Goal: Complete application form

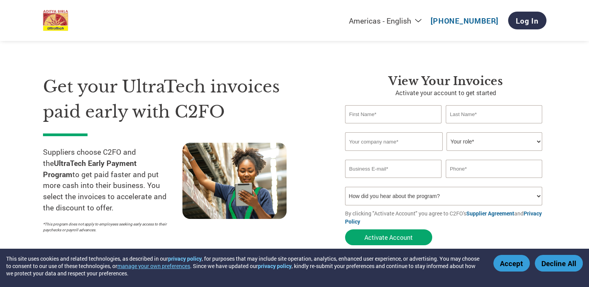
click at [362, 112] on input "text" at bounding box center [393, 114] width 97 height 18
click at [382, 113] on input "Anuvarshini G S" at bounding box center [393, 114] width 97 height 18
click at [396, 113] on input "Anuvarshini G S" at bounding box center [393, 114] width 97 height 18
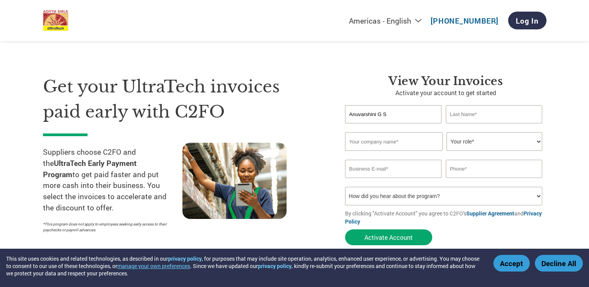
drag, startPoint x: 389, startPoint y: 112, endPoint x: 378, endPoint y: 116, distance: 11.8
click at [378, 116] on input "Anuvarshini G S" at bounding box center [393, 114] width 97 height 18
type input "Anuvarshini G S"
click at [479, 117] on input "text" at bounding box center [494, 114] width 97 height 18
paste input "G S"
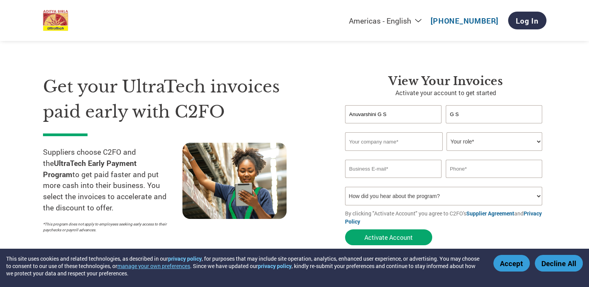
type input "G S"
click at [386, 144] on input "text" at bounding box center [394, 141] width 98 height 19
type input "Zigma Global Environ Solutions Private Limited"
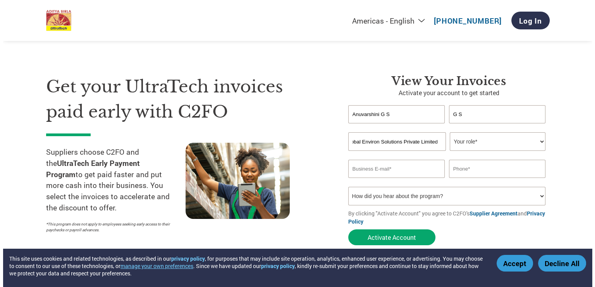
scroll to position [0, 0]
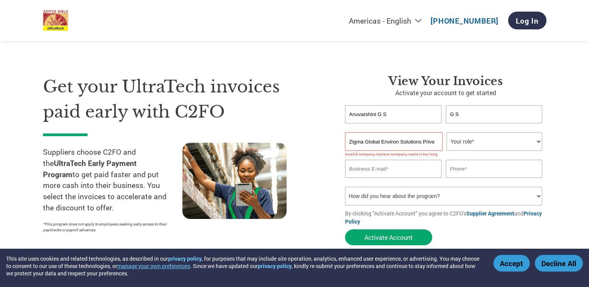
click at [460, 144] on select "Your role* CFO Controller Credit Manager Finance Director Treasurer CEO Preside…" at bounding box center [494, 141] width 96 height 19
select select "OTHER"
click at [446, 132] on select "Your role* CFO Controller Credit Manager Finance Director Treasurer CEO Preside…" at bounding box center [494, 141] width 96 height 19
click at [410, 173] on input "email" at bounding box center [393, 169] width 97 height 18
type input "[EMAIL_ADDRESS][DOMAIN_NAME]"
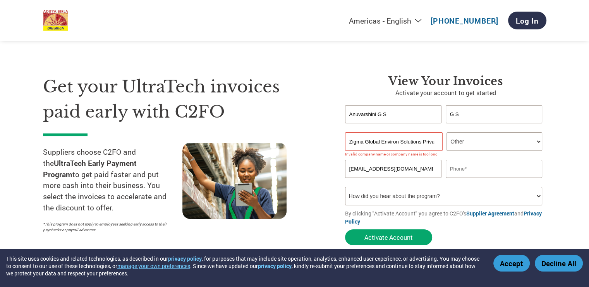
type input "09150028481"
click at [411, 198] on select "How did you hear about the program? Received a letter Email Social Media Online…" at bounding box center [443, 196] width 197 height 19
select select "Other"
click at [345, 187] on select "How did you hear about the program? Received a letter Email Social Media Online…" at bounding box center [443, 196] width 197 height 19
click at [435, 141] on input "Zigma Global Environ Solutions Private Limited" at bounding box center [394, 141] width 98 height 19
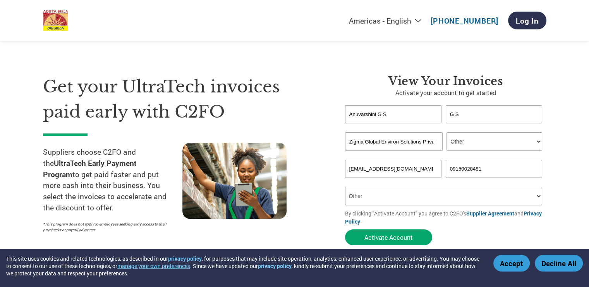
click at [423, 142] on input "Zigma Global Environ Solutions Private Limited" at bounding box center [394, 141] width 98 height 19
type input "Zigma Global Environ Solutions"
click at [361, 237] on button "Activate Account" at bounding box center [388, 238] width 87 height 16
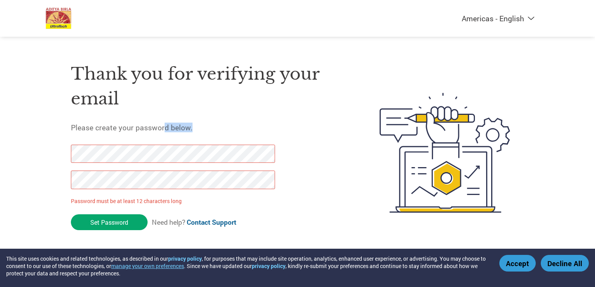
click at [103, 152] on div "Thank you for verifying your email Please create your password below. Password …" at bounding box center [207, 152] width 272 height 205
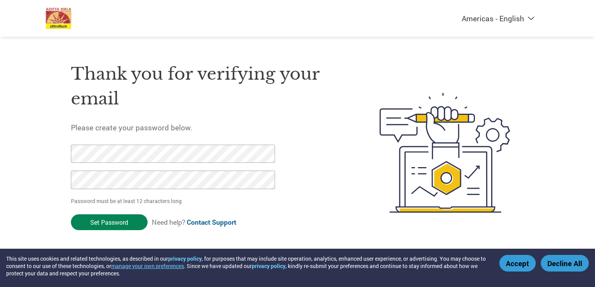
click at [108, 225] on input "Set Password" at bounding box center [109, 222] width 77 height 16
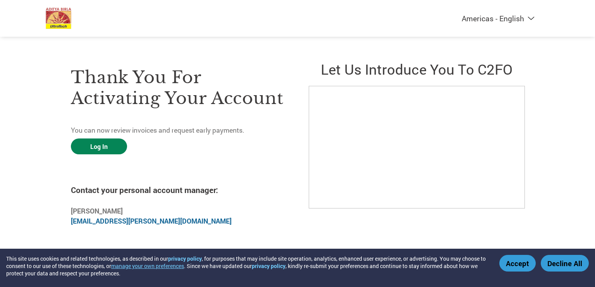
click at [103, 141] on link "Log In" at bounding box center [99, 147] width 56 height 16
